Goal: Information Seeking & Learning: Find specific fact

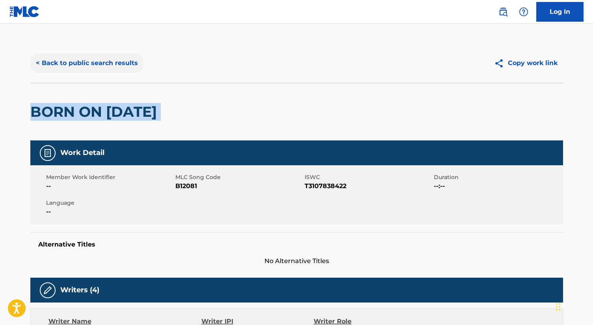
click at [88, 69] on button "< Back to public search results" at bounding box center [86, 63] width 113 height 20
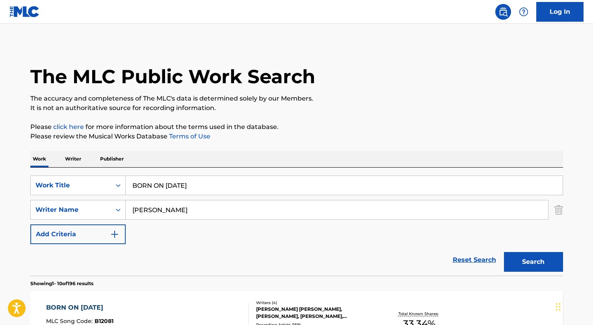
click at [162, 188] on input "BORN ON [DATE]" at bounding box center [344, 185] width 437 height 19
paste input "COME TO THE TABLE"
type input "COME TO THE TABLE"
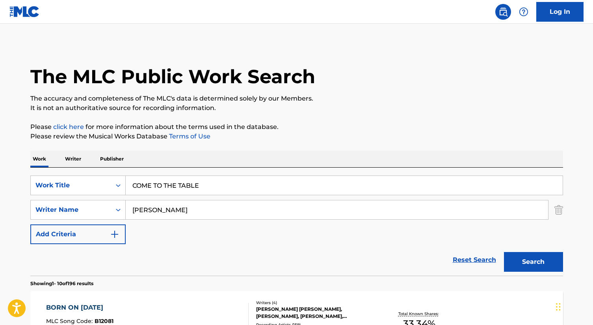
type input "[PERSON_NAME]"
click at [504, 252] on button "Search" at bounding box center [533, 262] width 59 height 20
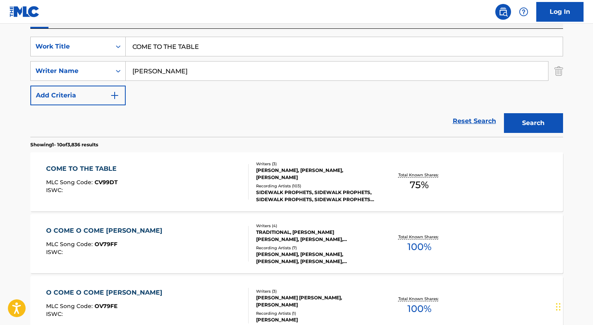
scroll to position [140, 0]
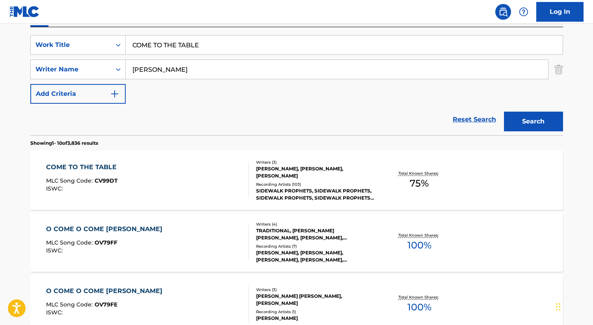
click at [176, 176] on div "COME TO THE TABLE MLC Song Code : CV99DT ISWC :" at bounding box center [147, 179] width 203 height 35
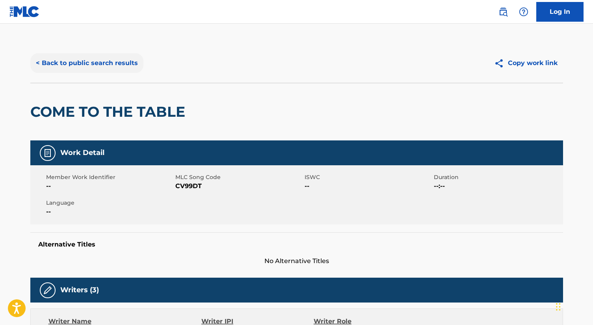
click at [86, 63] on button "< Back to public search results" at bounding box center [86, 63] width 113 height 20
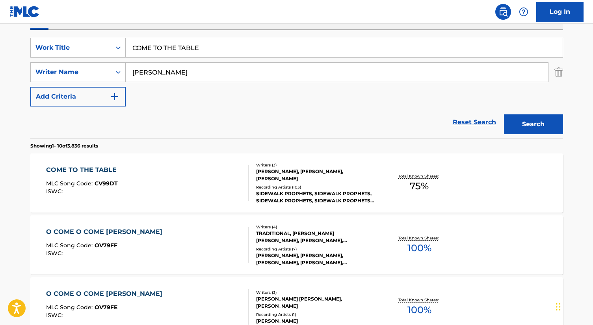
scroll to position [136, 0]
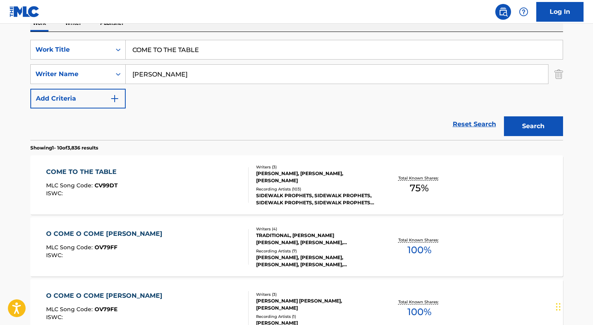
click at [170, 54] on input "COME TO THE TABLE" at bounding box center [344, 49] width 437 height 19
paste input "RESURRECTIONS"
type input "RESURRECTIONS"
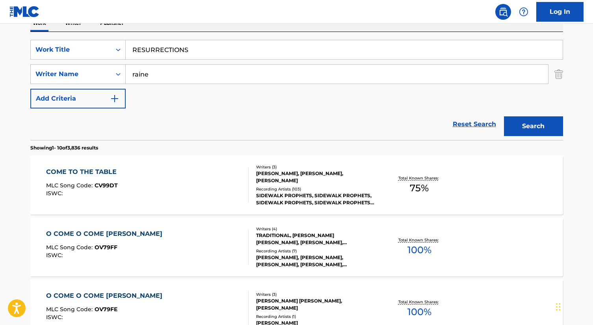
type input "raine"
click at [504, 116] on button "Search" at bounding box center [533, 126] width 59 height 20
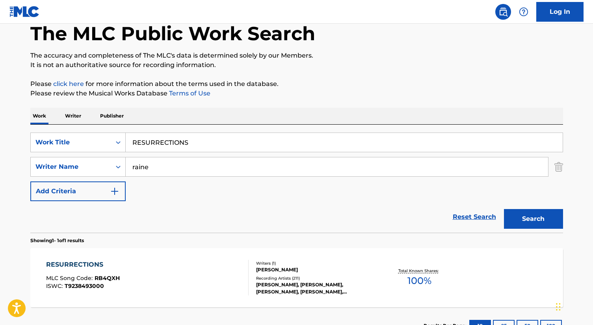
scroll to position [104, 0]
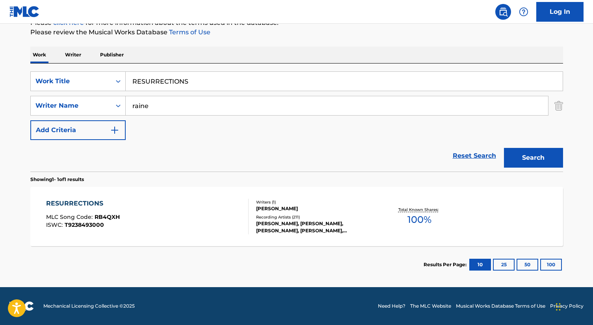
click at [117, 199] on div "RESURRECTIONS" at bounding box center [83, 203] width 74 height 9
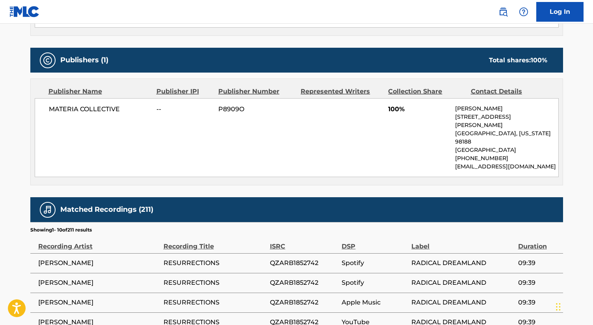
scroll to position [322, 0]
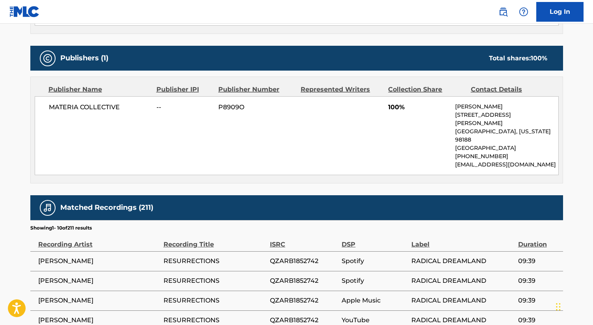
click at [484, 152] on p "[PHONE_NUMBER]" at bounding box center [506, 156] width 103 height 8
copy p "[PHONE_NUMBER]"
